Goal: Transaction & Acquisition: Purchase product/service

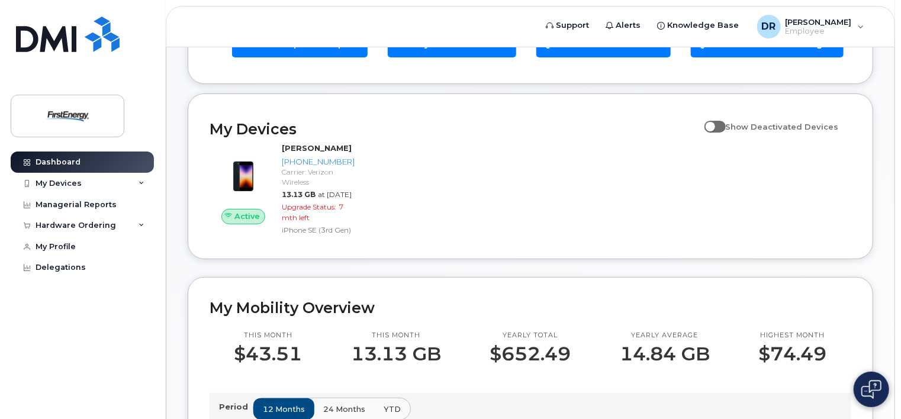
scroll to position [121, 0]
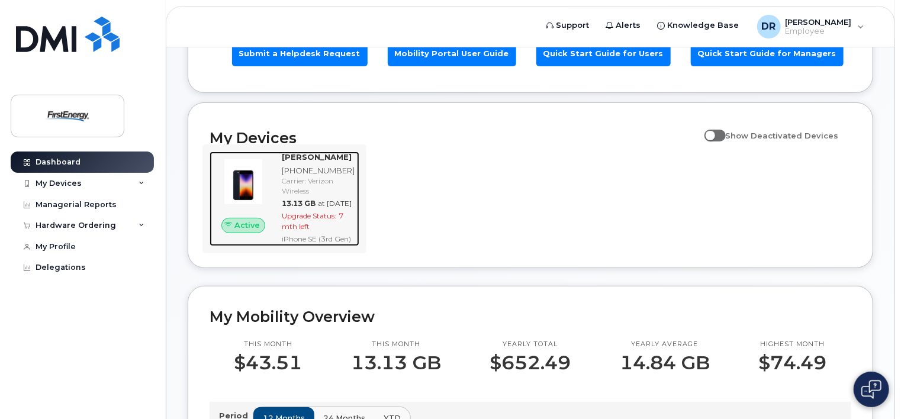
click at [314, 187] on div "Carrier: Verizon Wireless" at bounding box center [318, 186] width 73 height 20
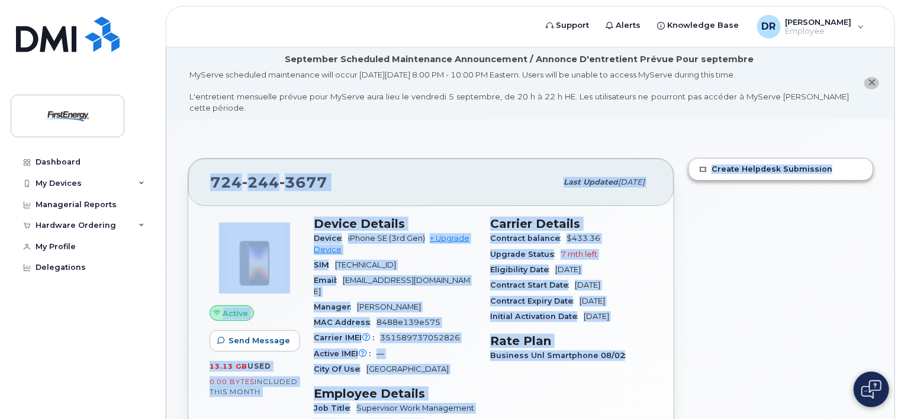
drag, startPoint x: 901, startPoint y: 94, endPoint x: 903, endPoint y: 130, distance: 36.8
drag, startPoint x: 903, startPoint y: 130, endPoint x: 839, endPoint y: 223, distance: 112.4
click at [839, 223] on div "Create Helpdesk Submission" at bounding box center [781, 393] width 199 height 484
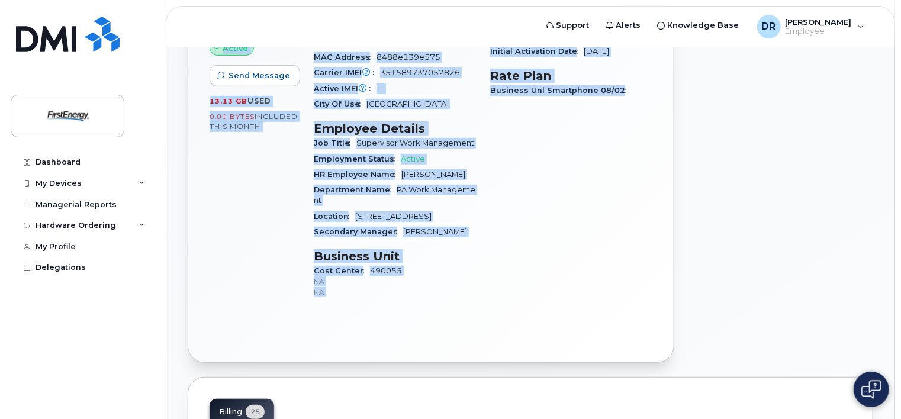
scroll to position [258, 0]
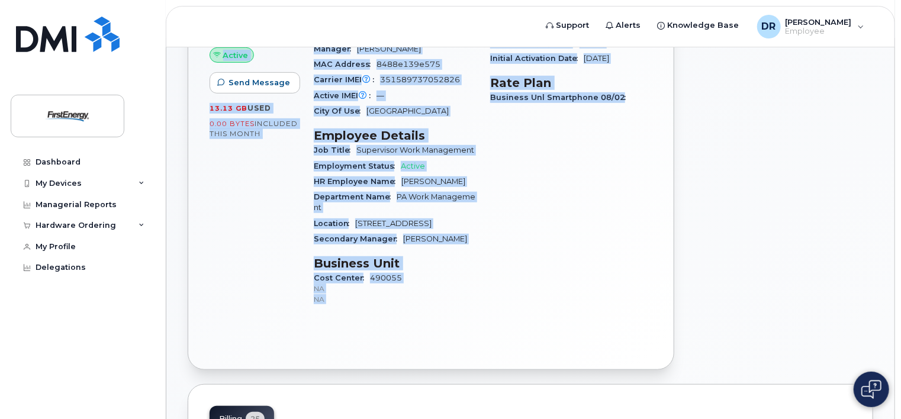
click at [804, 161] on div "Create Helpdesk Submission" at bounding box center [781, 135] width 199 height 484
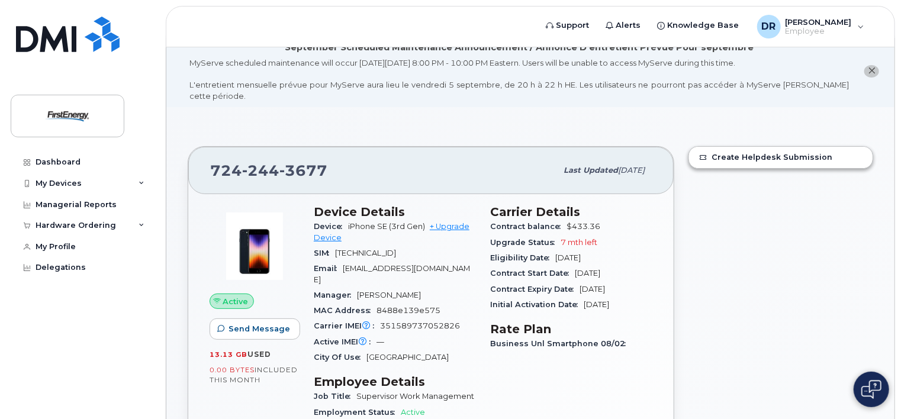
scroll to position [0, 0]
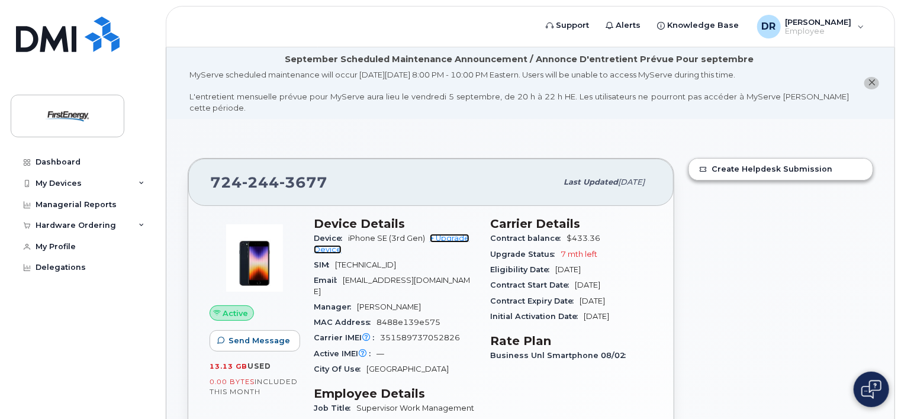
click at [462, 234] on link "+ Upgrade Device" at bounding box center [392, 244] width 156 height 20
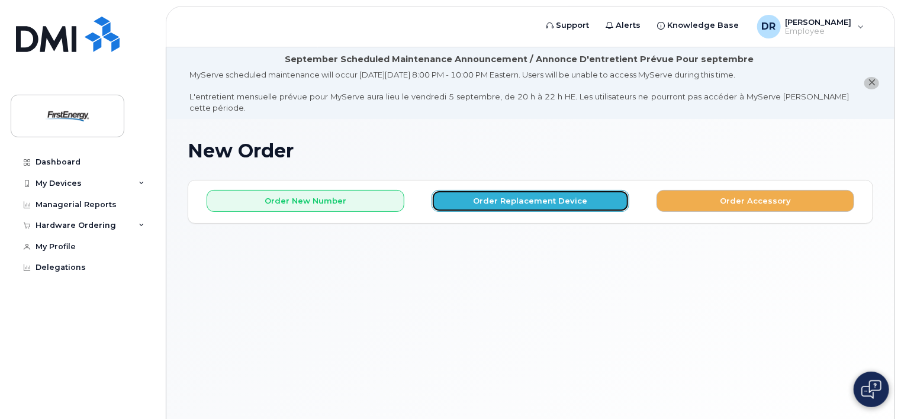
click at [544, 190] on button "Order Replacement Device" at bounding box center [531, 201] width 198 height 22
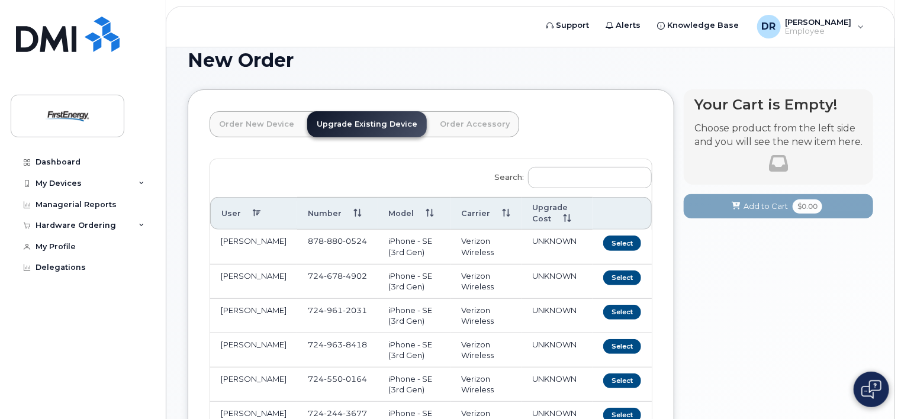
scroll to position [64, 0]
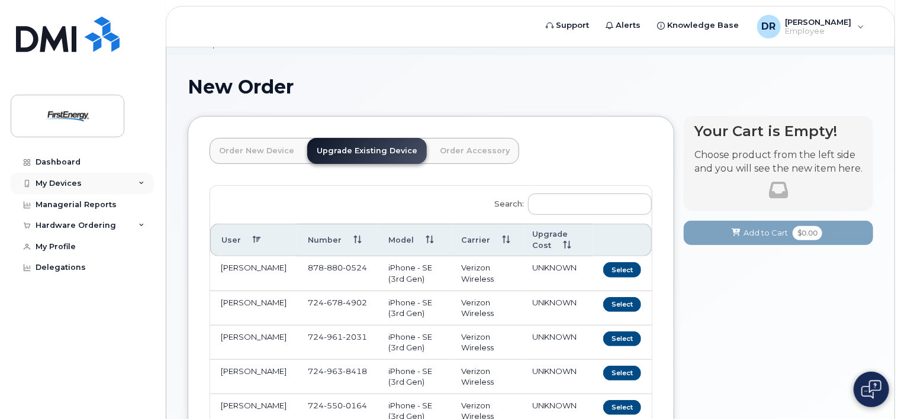
click at [60, 187] on div "My Devices" at bounding box center [59, 183] width 46 height 9
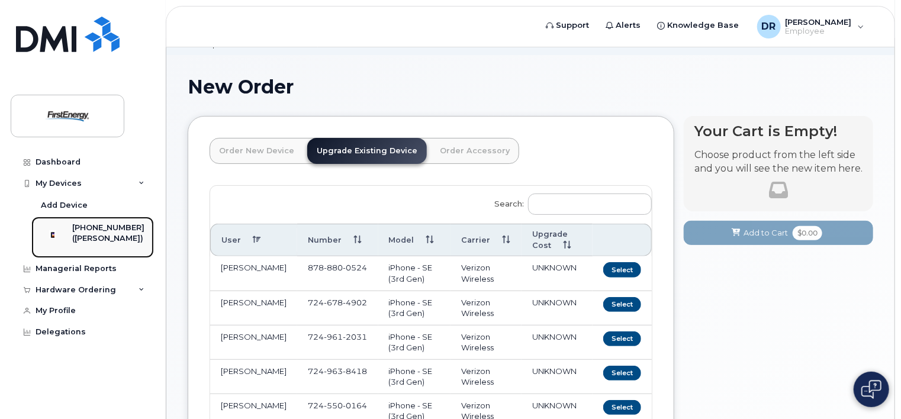
click at [88, 229] on div "[PHONE_NUMBER]" at bounding box center [108, 228] width 72 height 11
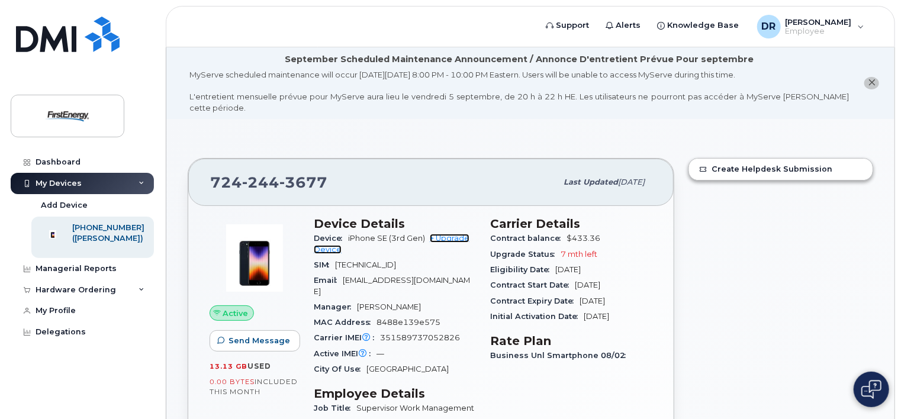
click at [459, 234] on link "+ Upgrade Device" at bounding box center [392, 244] width 156 height 20
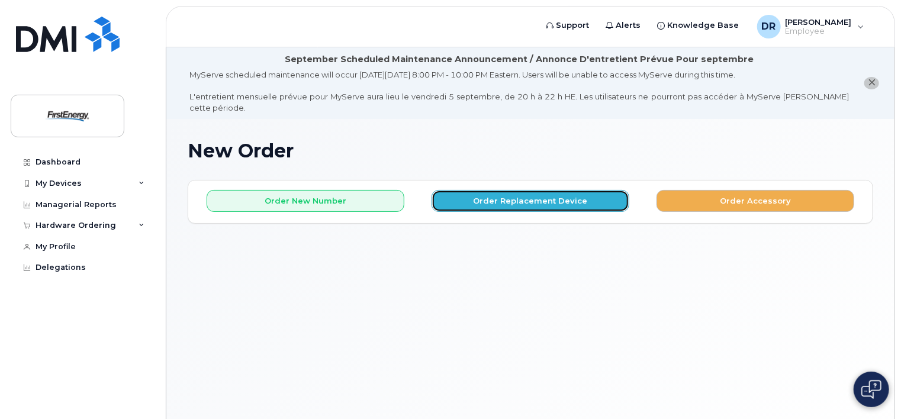
click at [486, 195] on button "Order Replacement Device" at bounding box center [531, 201] width 198 height 22
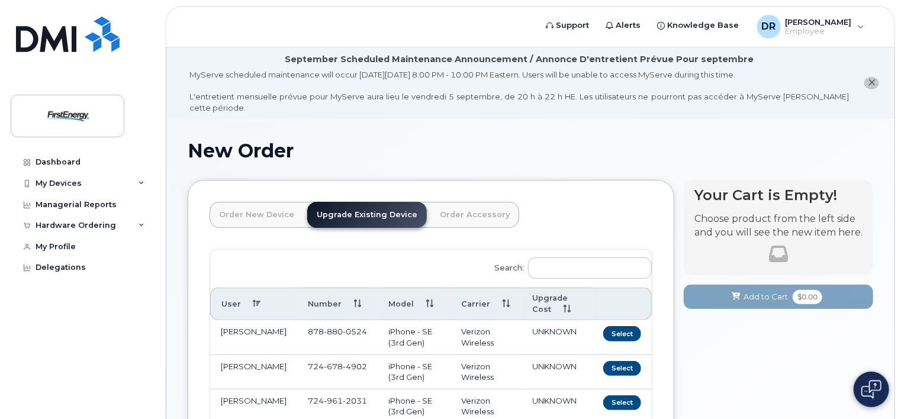
click at [269, 204] on link "Order New Device" at bounding box center [257, 215] width 94 height 26
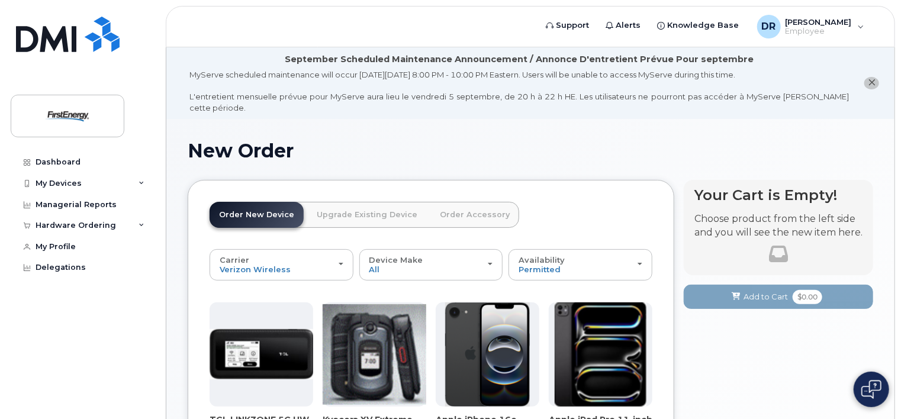
click at [360, 205] on link "Upgrade Existing Device" at bounding box center [367, 215] width 120 height 26
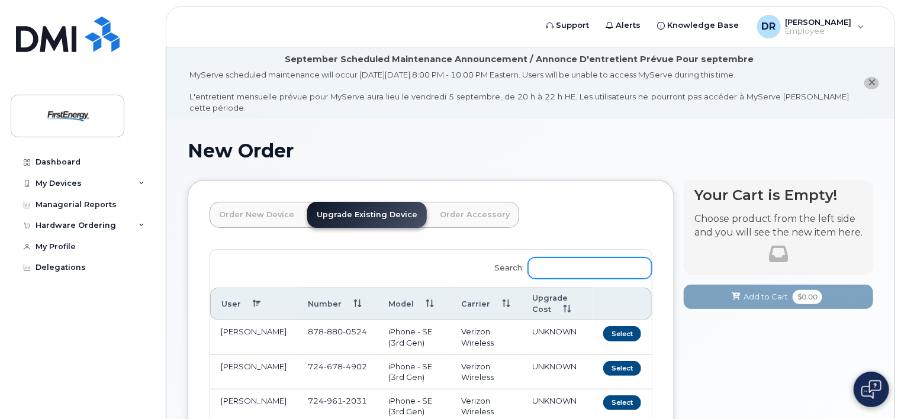
click at [608, 258] on input "Search:" at bounding box center [590, 268] width 124 height 21
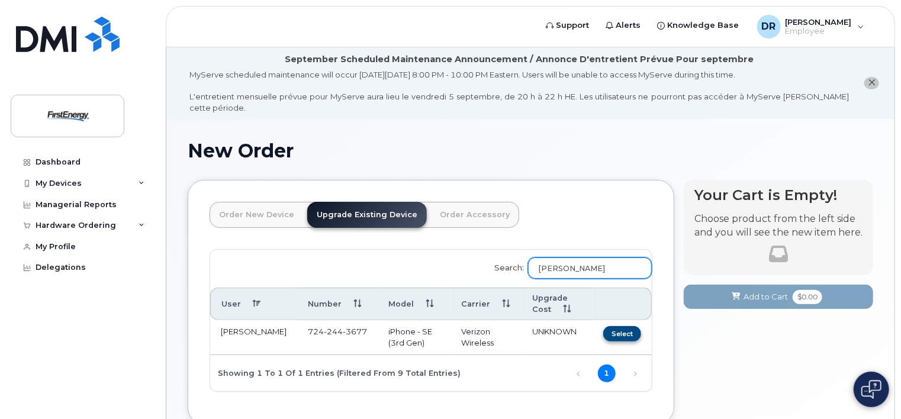
type input "[PERSON_NAME]"
click at [625, 326] on button "Select" at bounding box center [623, 333] width 38 height 15
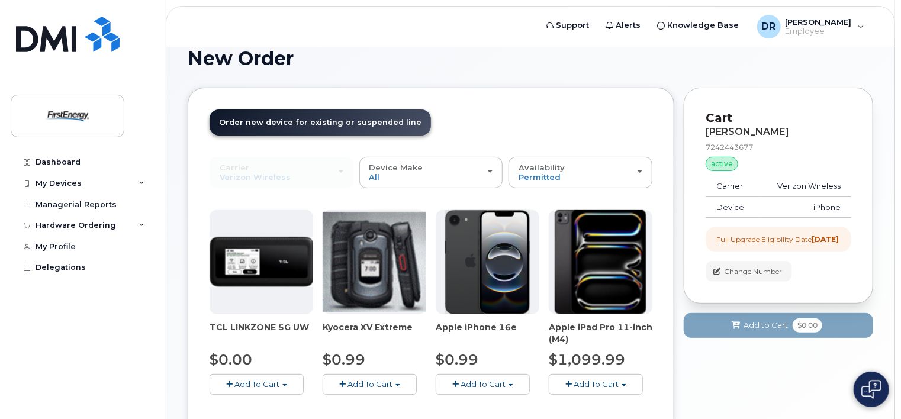
scroll to position [93, 0]
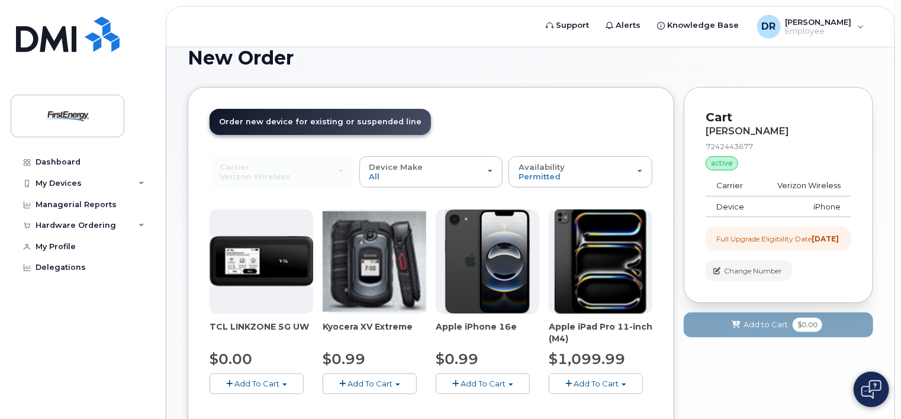
drag, startPoint x: 503, startPoint y: 372, endPoint x: 560, endPoint y: 192, distance: 188.4
click at [560, 192] on div "Carrier Verizon Wireless AT&T Wireless US Cellular Verizon Wireless AT&T Wirele…" at bounding box center [431, 284] width 443 height 257
click at [568, 163] on div "Availability Permitted All" at bounding box center [581, 172] width 124 height 18
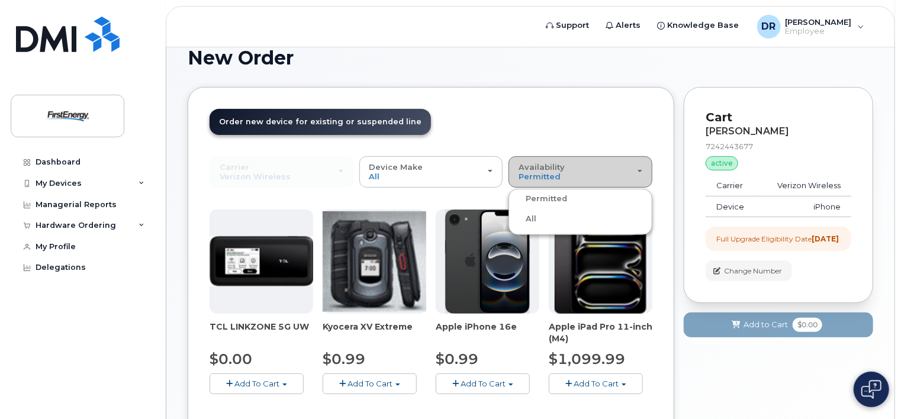
click at [568, 163] on div "Availability Permitted All" at bounding box center [581, 172] width 124 height 18
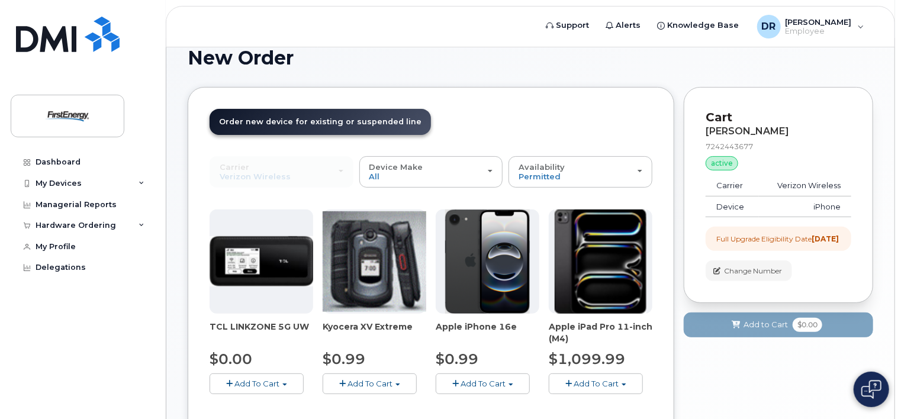
click at [489, 379] on span "Add To Cart" at bounding box center [483, 383] width 45 height 9
click at [489, 399] on link "$0.99 - 2 Year Upgrade" at bounding box center [496, 406] width 114 height 15
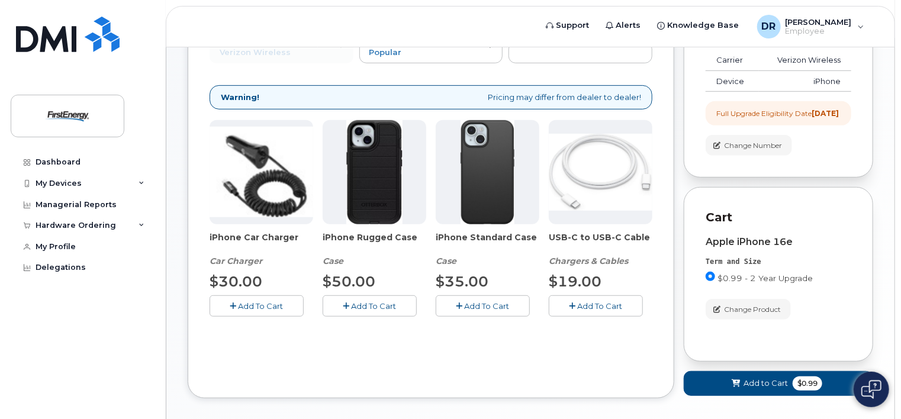
scroll to position [221, 0]
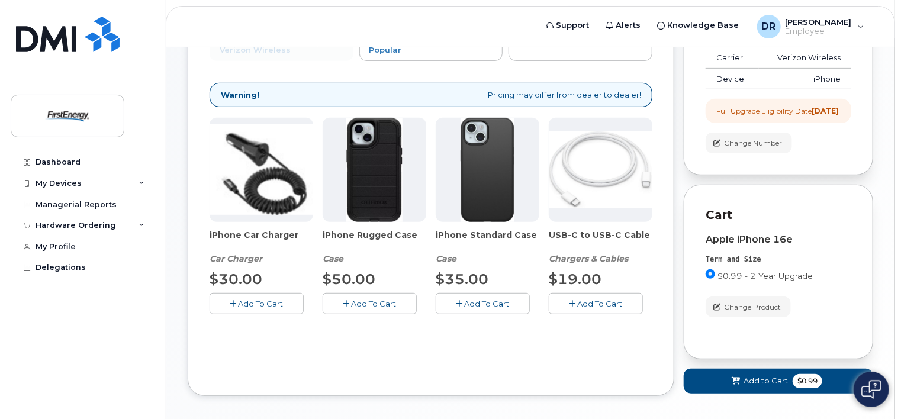
drag, startPoint x: 490, startPoint y: 296, endPoint x: 498, endPoint y: 345, distance: 49.7
click at [498, 345] on div "Order New Device Upgrade Existing Device Order Accessory Order new device and n…" at bounding box center [431, 177] width 487 height 437
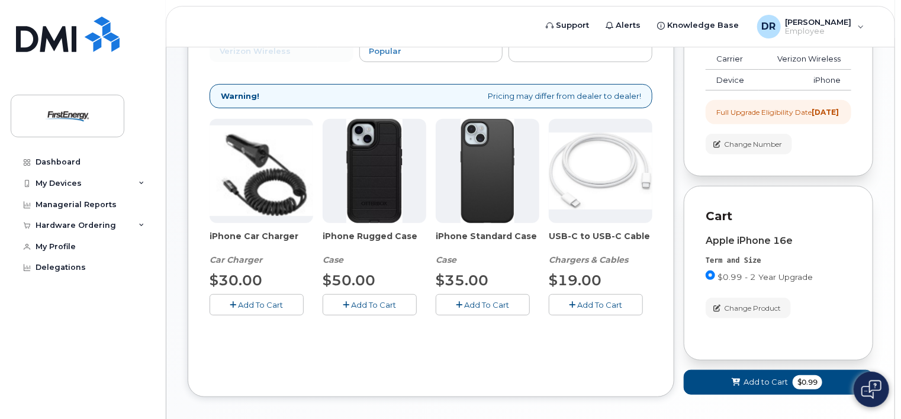
scroll to position [222, 0]
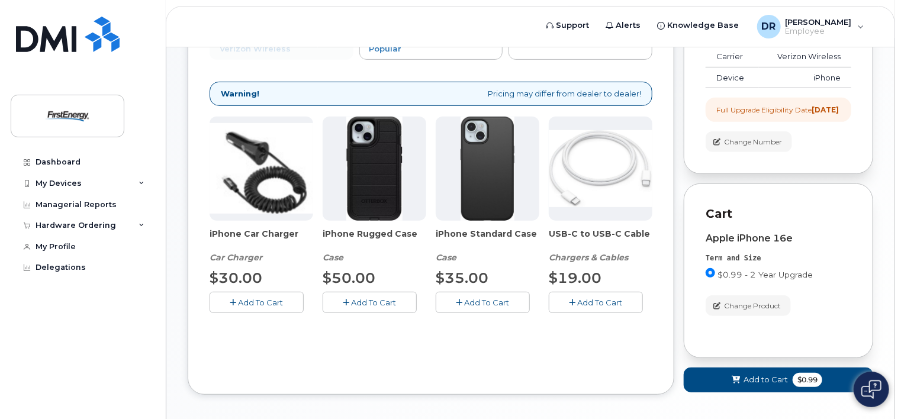
click at [461, 299] on icon "button" at bounding box center [460, 303] width 7 height 8
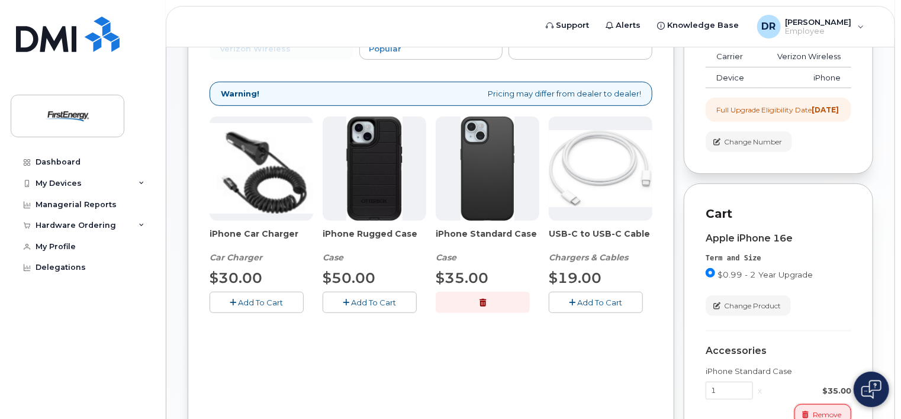
click at [813, 411] on span "Remove" at bounding box center [827, 415] width 28 height 11
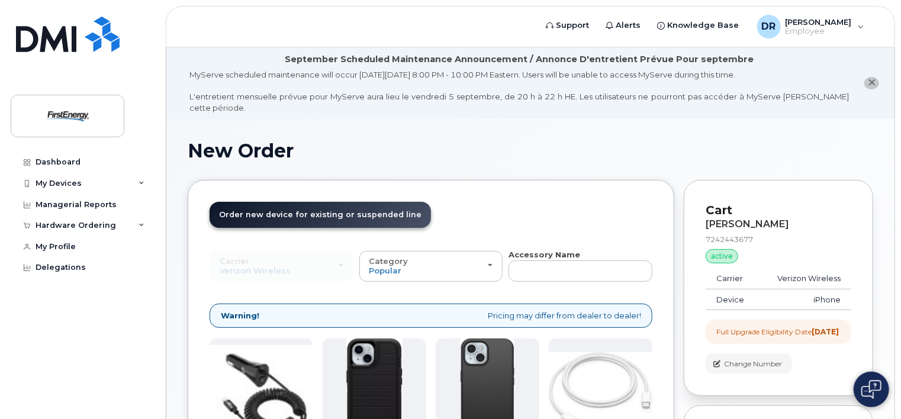
scroll to position [272, 0]
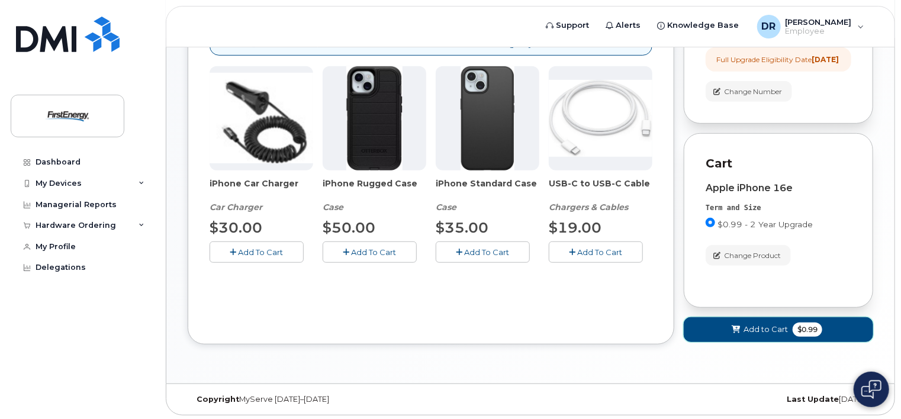
click at [816, 328] on span "$0.99" at bounding box center [808, 330] width 30 height 14
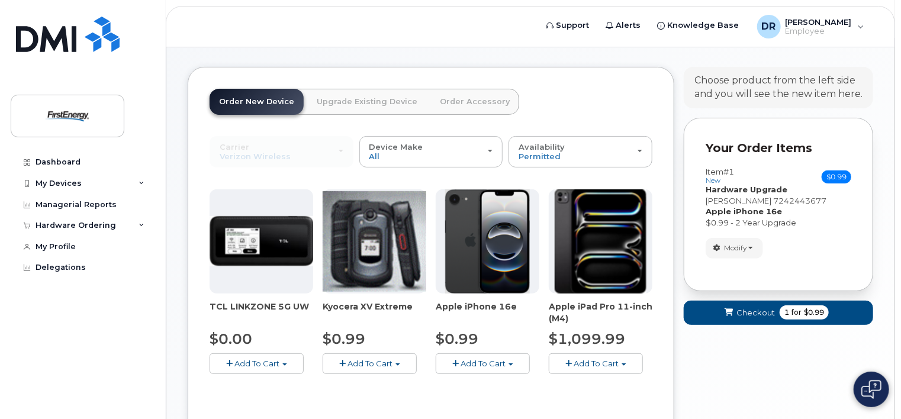
scroll to position [125, 0]
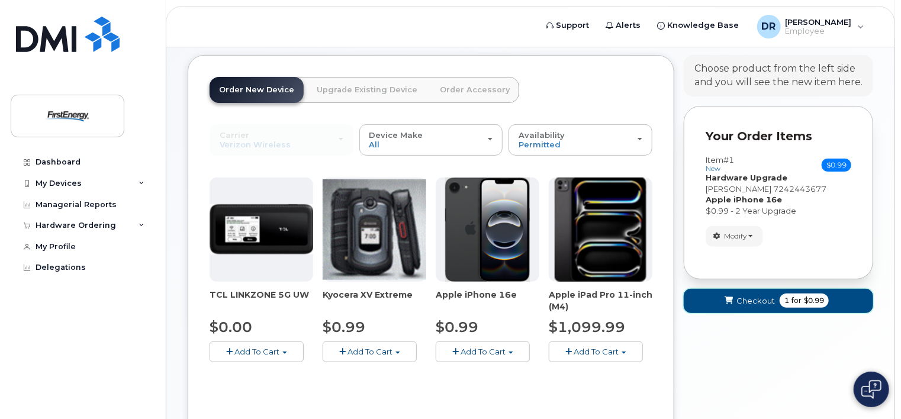
click at [787, 296] on span "1" at bounding box center [787, 301] width 5 height 11
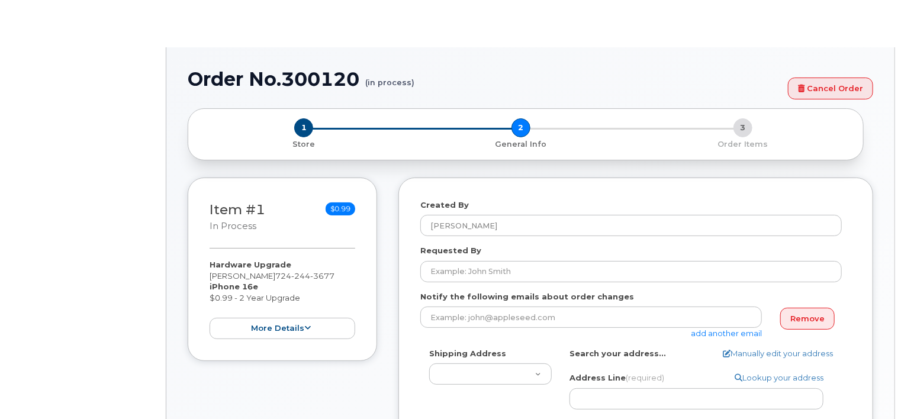
select select
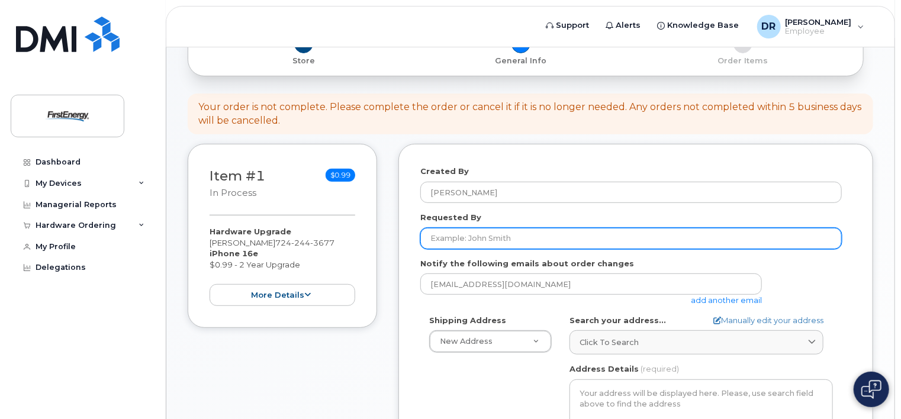
scroll to position [154, 0]
click at [598, 230] on input "Requested By" at bounding box center [632, 240] width 422 height 21
type input "[PERSON_NAME]"
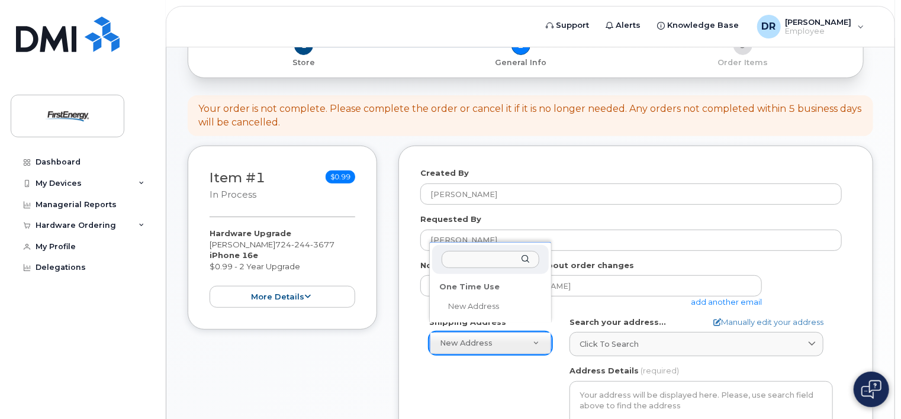
click at [494, 255] on input "text" at bounding box center [491, 259] width 98 height 17
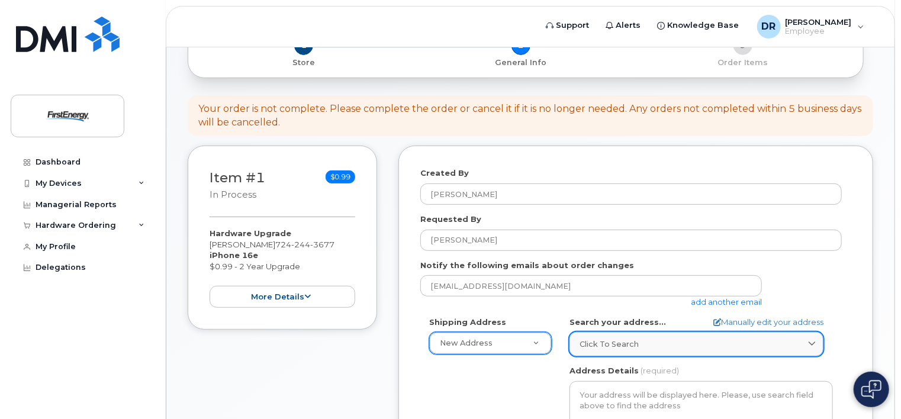
click at [654, 332] on link "Click to search" at bounding box center [697, 344] width 254 height 24
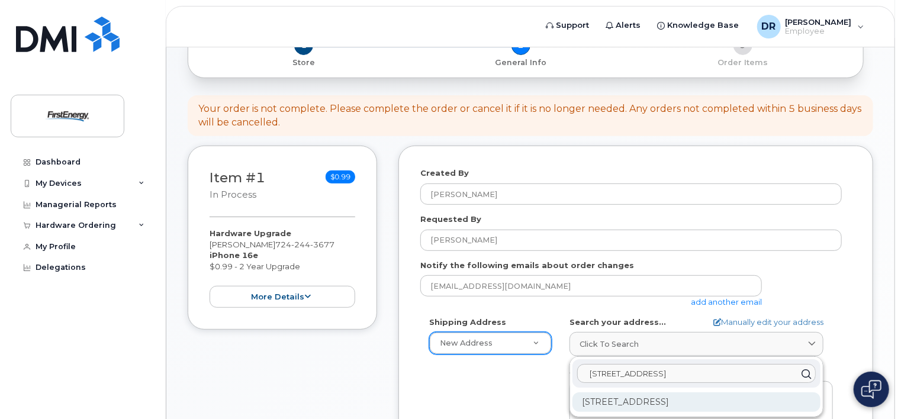
type input "[STREET_ADDRESS]"
click at [721, 393] on div "[STREET_ADDRESS]" at bounding box center [697, 403] width 248 height 20
select select
type textarea "[STREET_ADDRESS]"
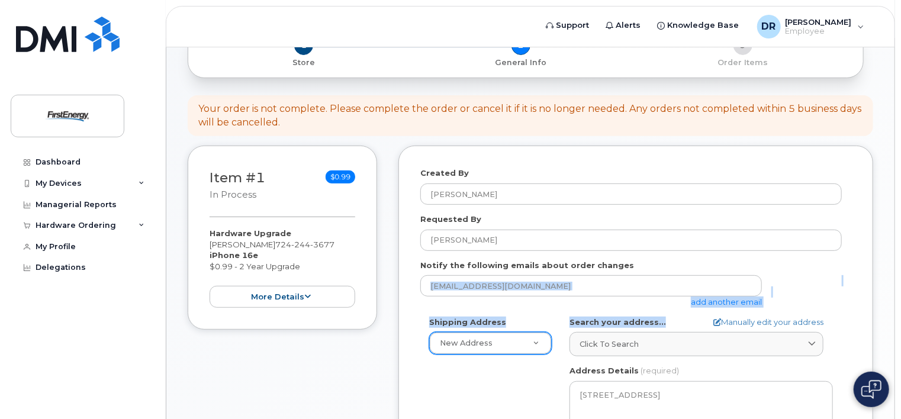
drag, startPoint x: 899, startPoint y: 249, endPoint x: 902, endPoint y: 304, distance: 55.2
click at [901, 304] on html "Support Alerts Knowledge Base [PERSON_NAME] C Employee English Français Sign ou…" at bounding box center [450, 282] width 901 height 872
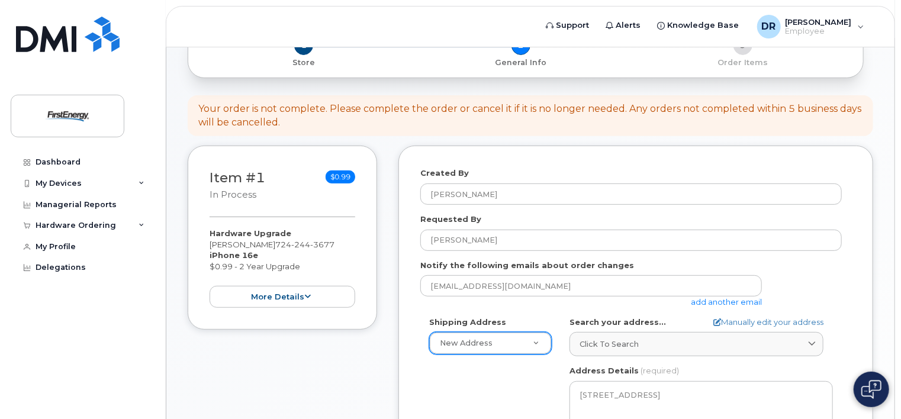
drag, startPoint x: 902, startPoint y: 304, endPoint x: 882, endPoint y: 144, distance: 161.8
click at [882, 144] on div "Order No.300120 (in process) Cancel Order × Share This Order If you want to all…" at bounding box center [530, 322] width 728 height 715
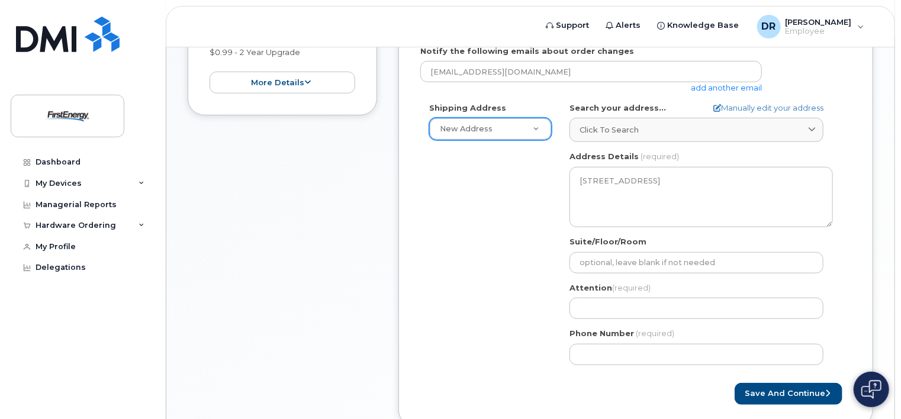
scroll to position [365, 0]
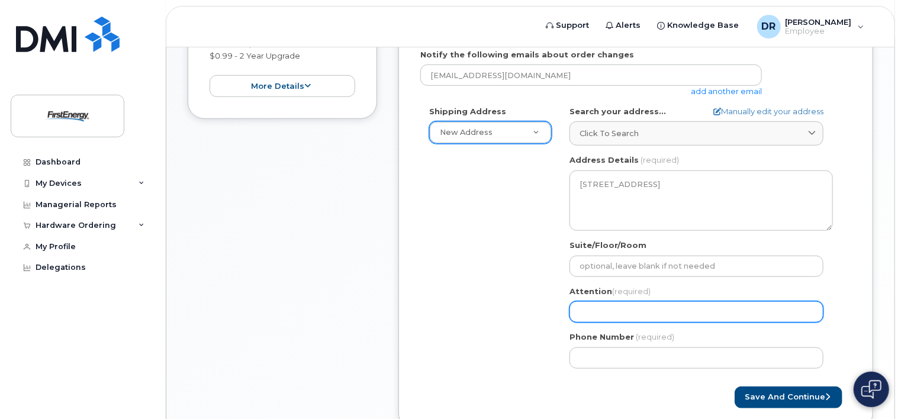
click at [704, 301] on input "Attention (required)" at bounding box center [697, 311] width 254 height 21
select select
type input "R"
select select
type input "Re"
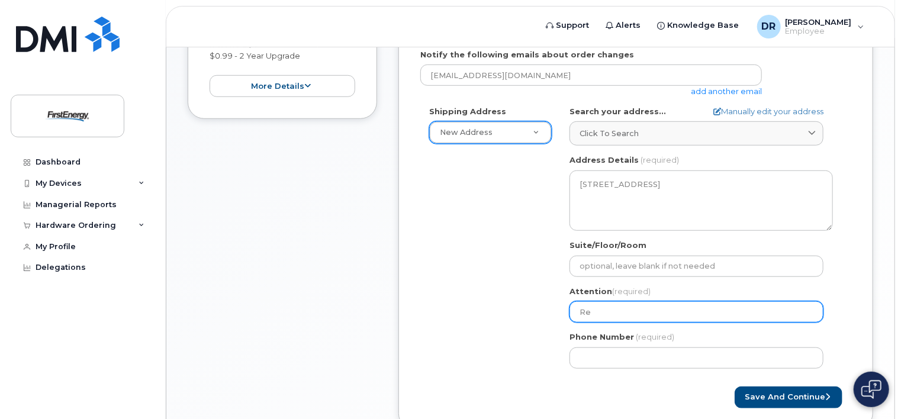
select select
type input "Ren"
select select
type input "[PERSON_NAME]"
select select
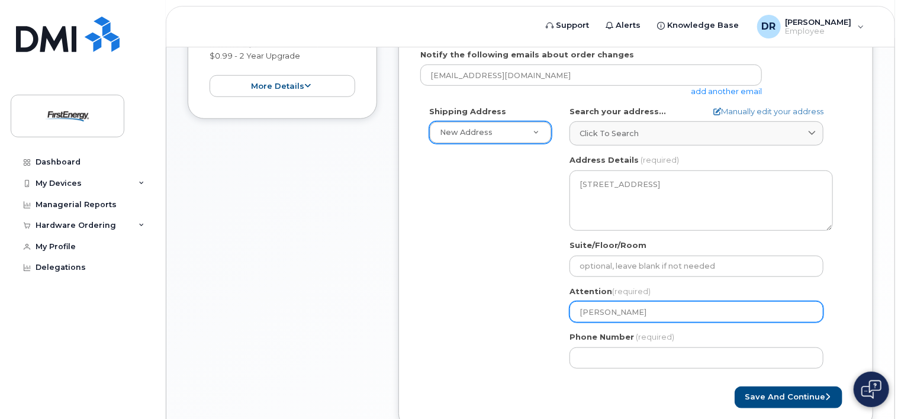
type input "Renni"
select select
type input "Rennie"
select select
type input "Rennie D"
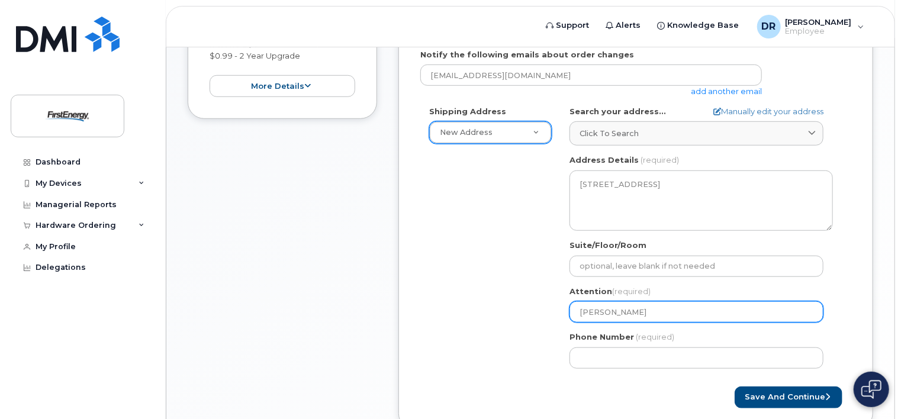
select select
type input "Rennie De"
select select
type input "Rennie Det"
select select
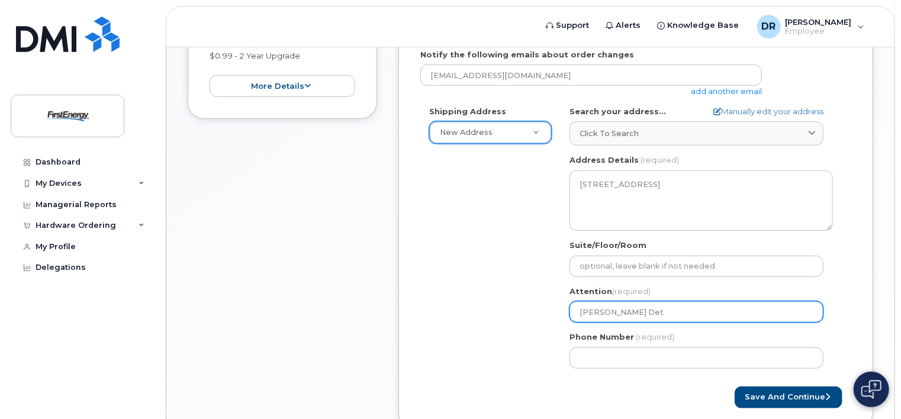
type input "Rennie Deto"
select select
type input "Rennie Detor"
select select
type input "[PERSON_NAME]"
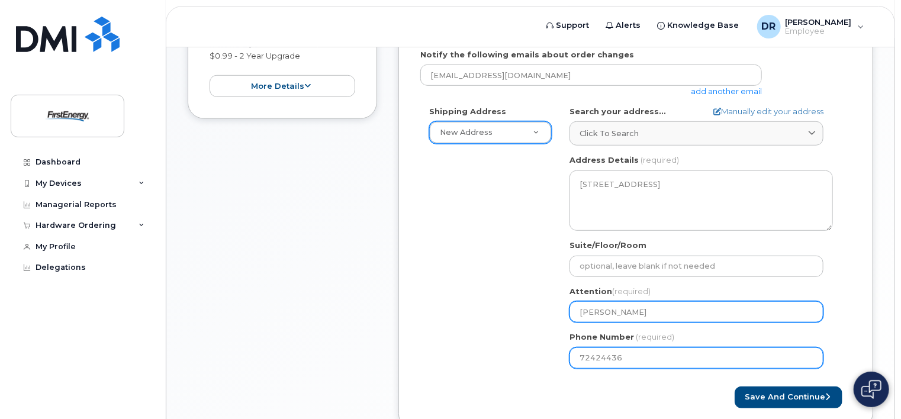
type input "724244367"
select select
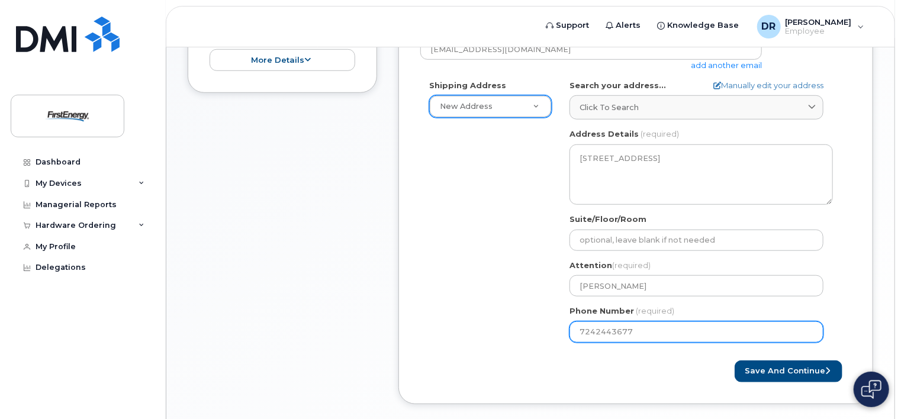
scroll to position [393, 0]
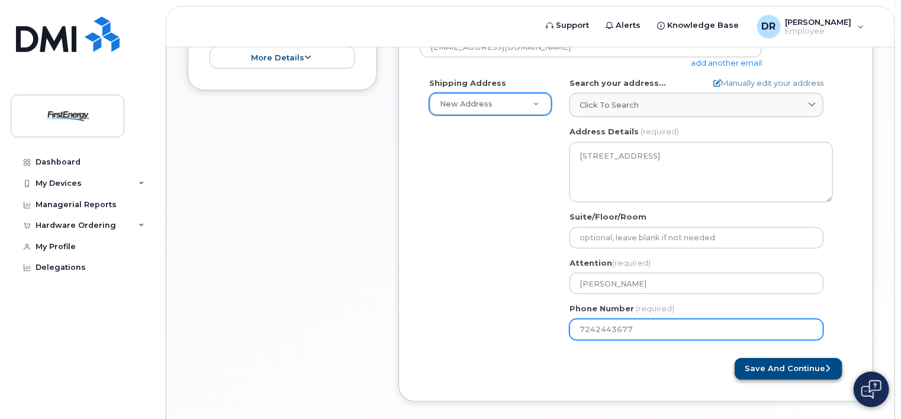
type input "7242443677"
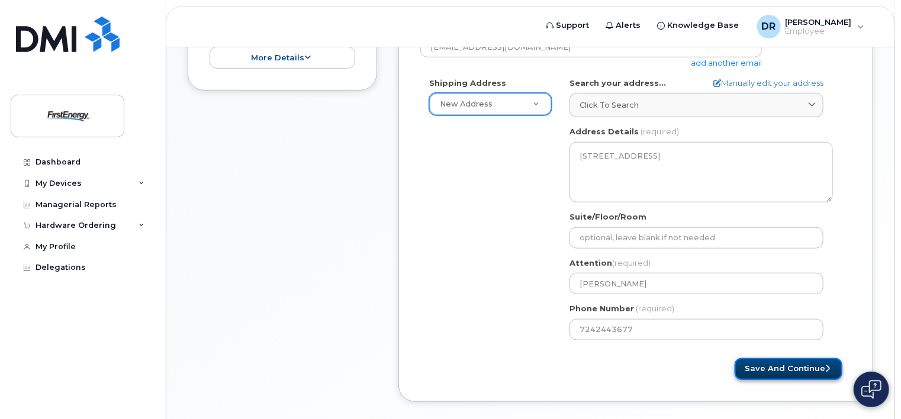
click at [820, 358] on button "Save and Continue" at bounding box center [789, 369] width 108 height 22
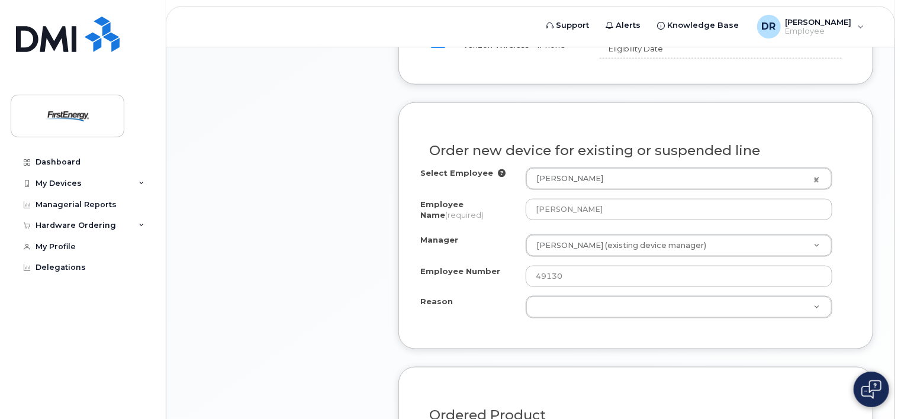
scroll to position [671, 0]
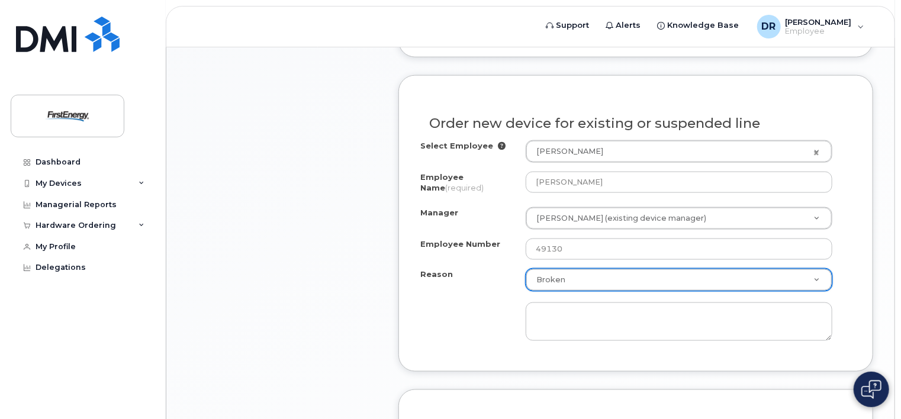
select select "broken"
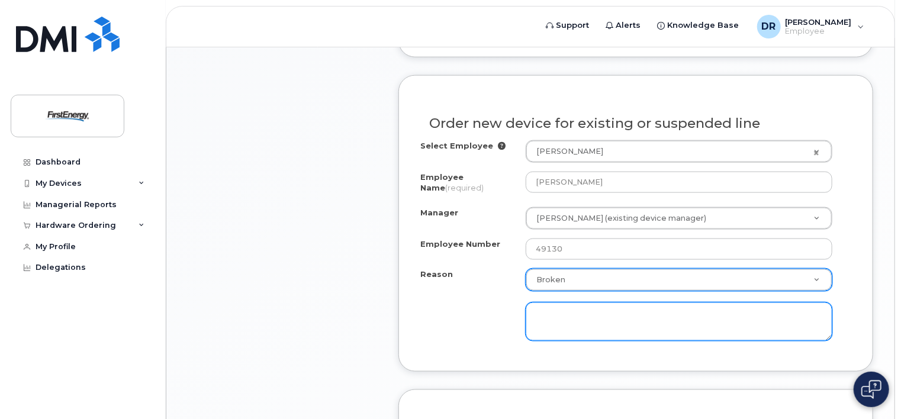
click at [666, 306] on textarea at bounding box center [679, 322] width 307 height 39
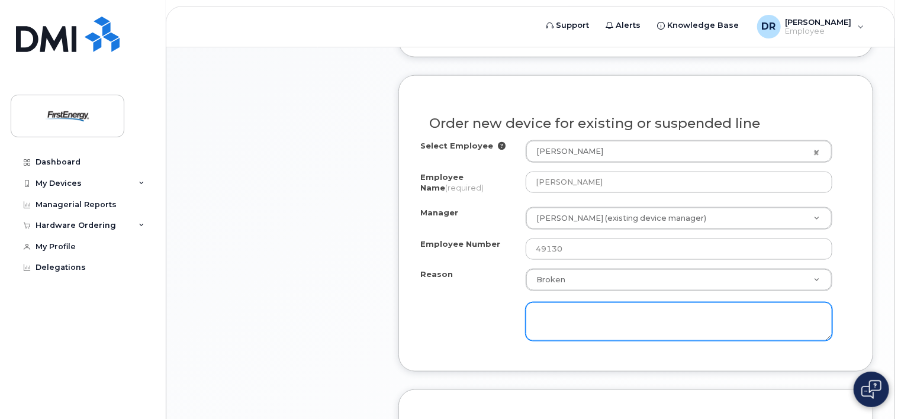
click at [600, 313] on textarea at bounding box center [679, 322] width 307 height 39
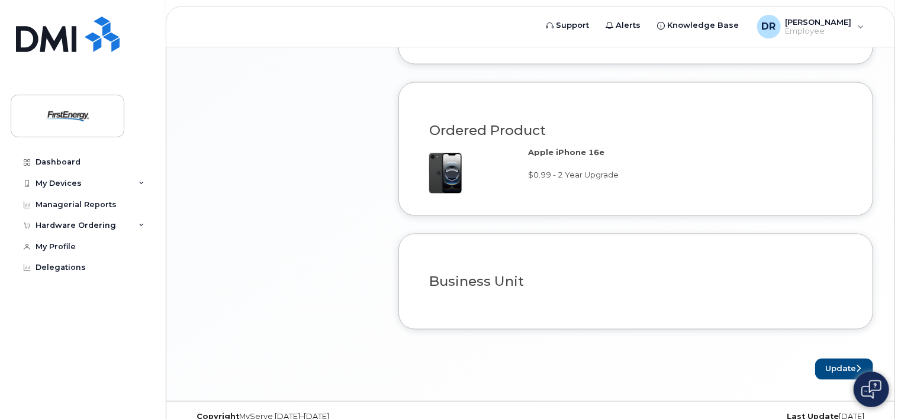
scroll to position [983, 0]
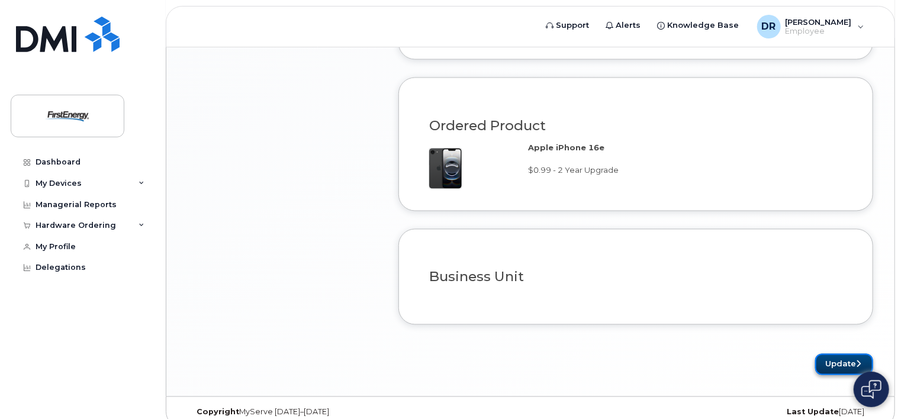
click at [859, 361] on icon "submit" at bounding box center [858, 365] width 5 height 8
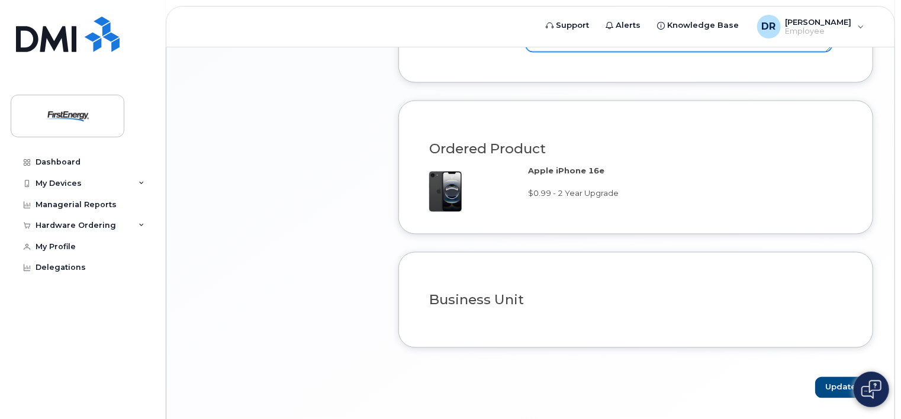
scroll to position [593, 0]
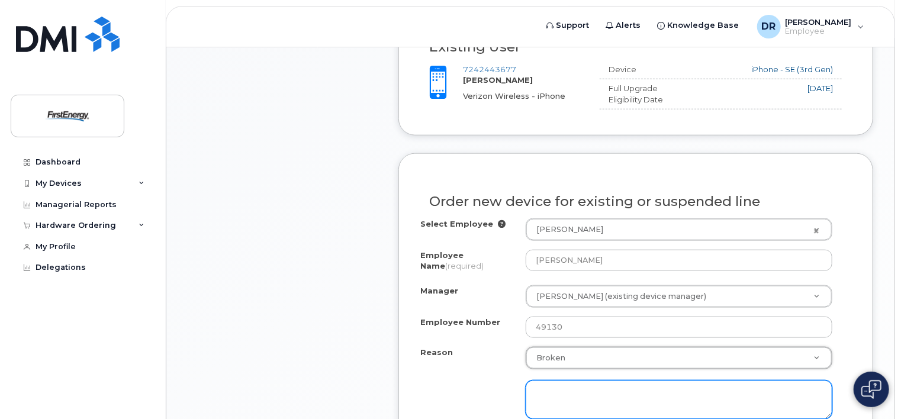
click at [585, 381] on textarea at bounding box center [679, 400] width 307 height 39
type textarea "Screen damaged"
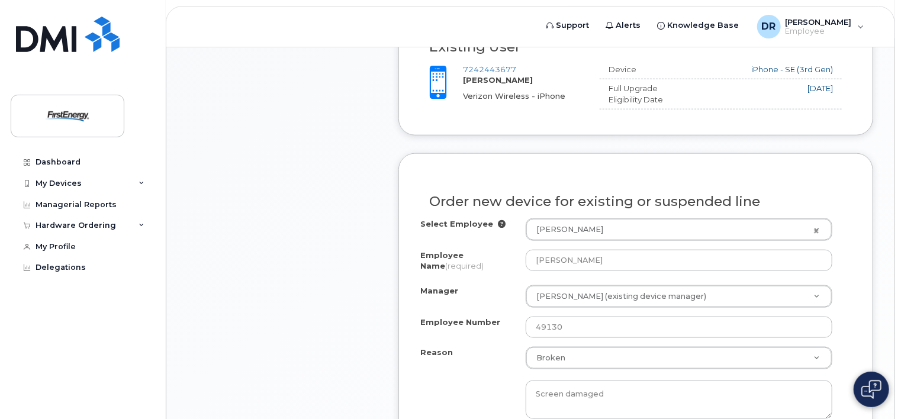
click at [900, 368] on body "Support Alerts Knowledge Base DR Detore, Rennie C Employee English Français Sig…" at bounding box center [450, 116] width 901 height 1418
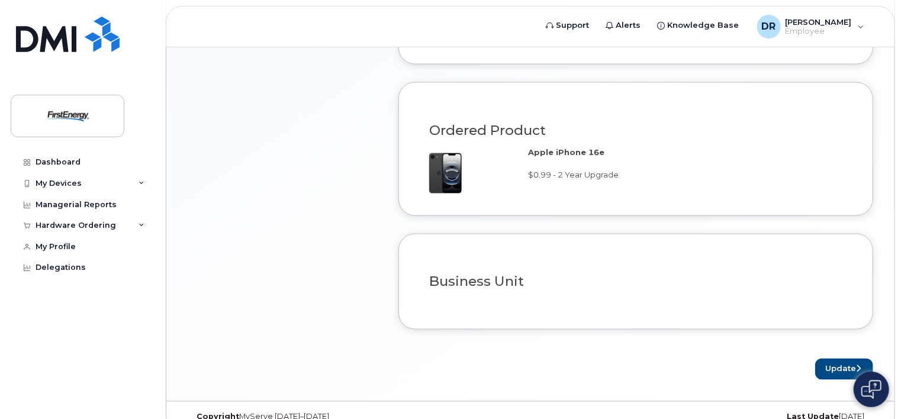
scroll to position [983, 0]
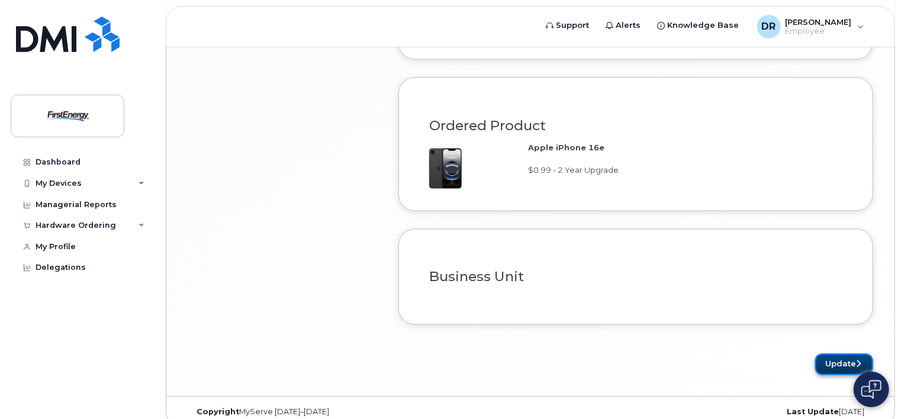
click at [844, 354] on button "Update" at bounding box center [845, 365] width 58 height 22
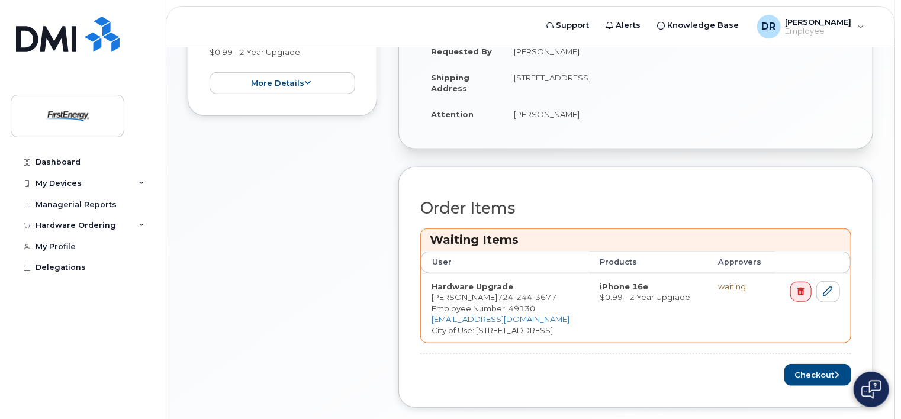
scroll to position [447, 0]
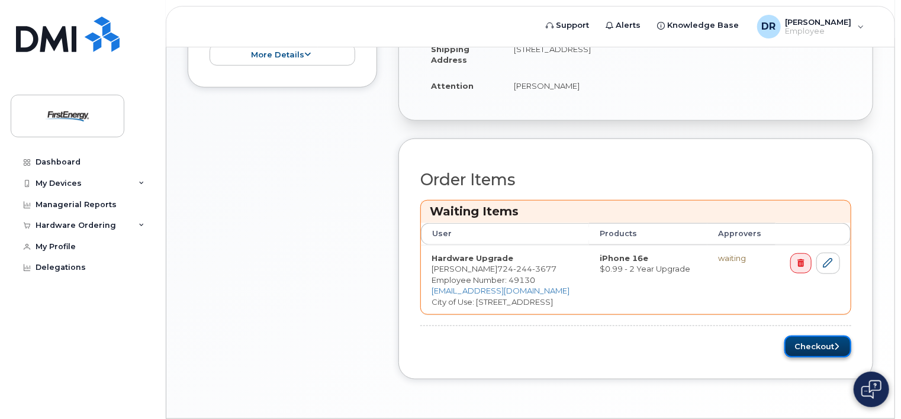
click at [822, 336] on button "Checkout" at bounding box center [818, 347] width 67 height 22
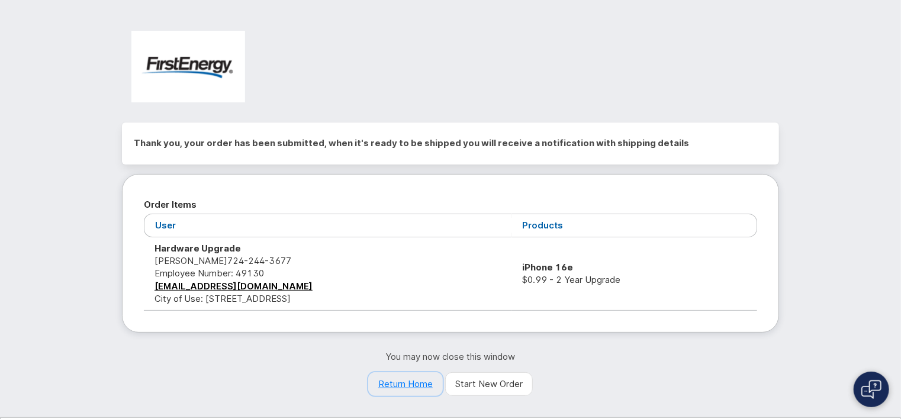
click at [415, 383] on link "Return Home" at bounding box center [405, 385] width 75 height 24
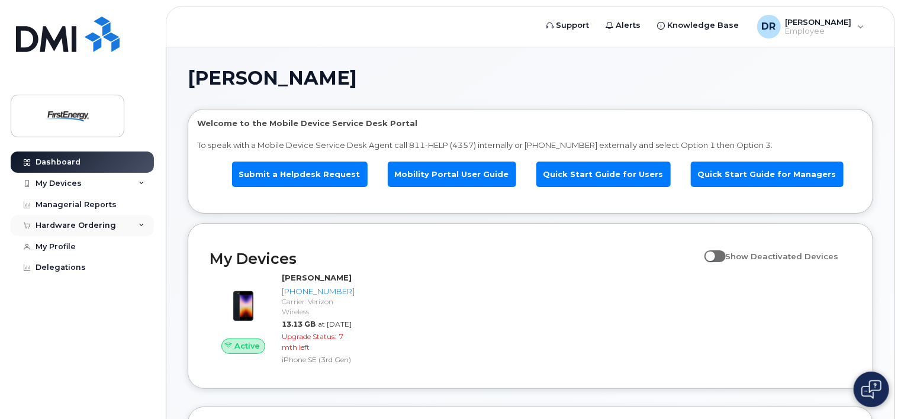
click at [57, 225] on div "Hardware Ordering" at bounding box center [76, 225] width 81 height 9
click at [57, 246] on div "My Orders" at bounding box center [62, 247] width 43 height 11
